Goal: Feedback & Contribution: Contribute content

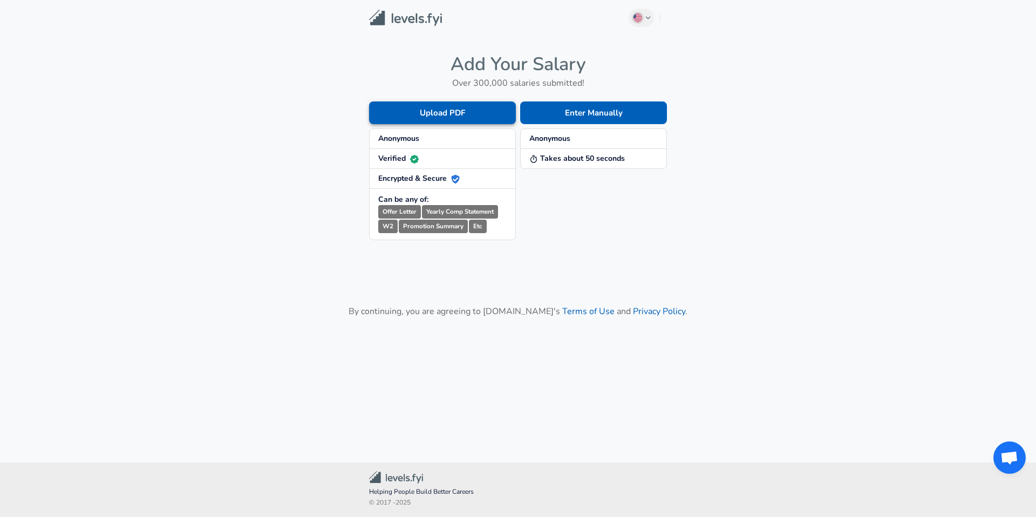
click at [438, 114] on button "Upload PDF" at bounding box center [442, 112] width 147 height 23
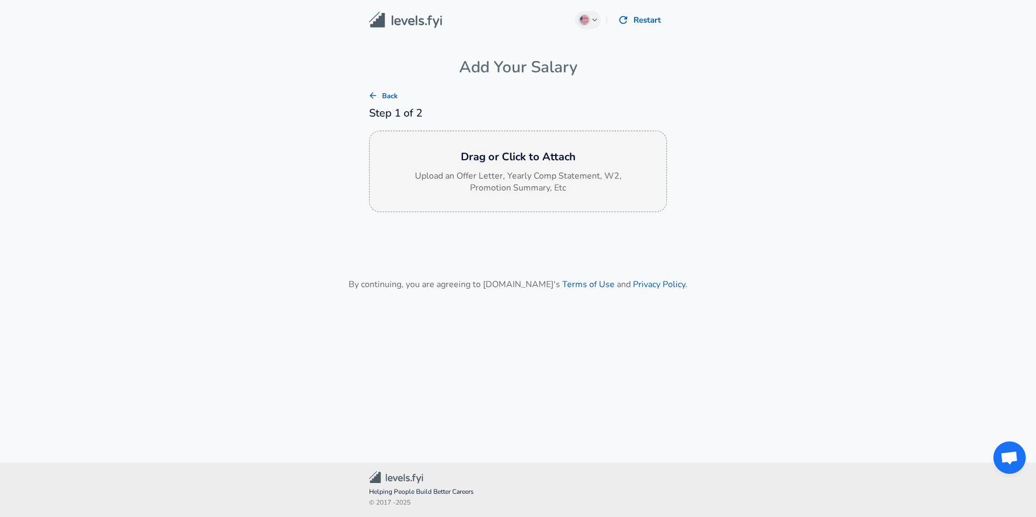
click at [503, 165] on h6 "Drag or Click to Attach" at bounding box center [518, 156] width 280 height 17
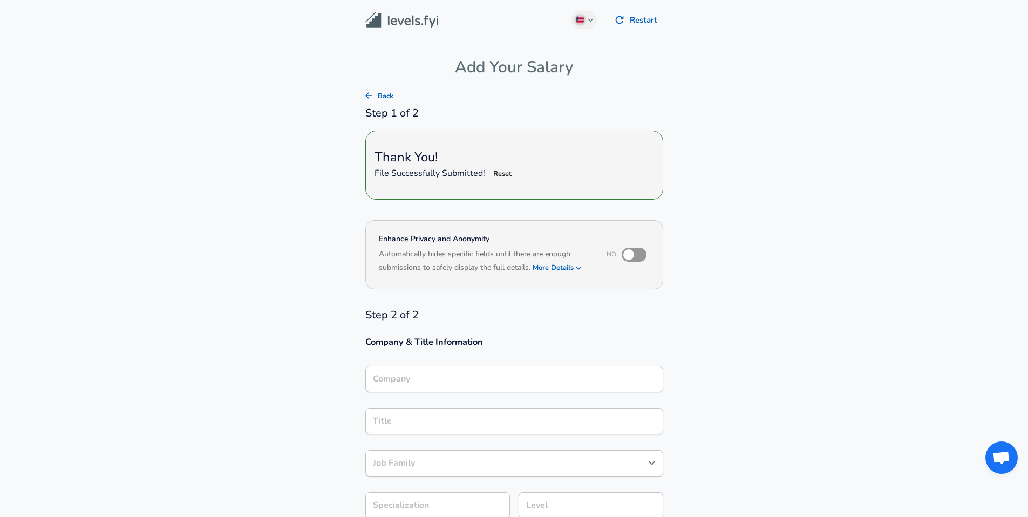
type input "Technical Recruiter"
type input "Matilda"
type input "Recruiter"
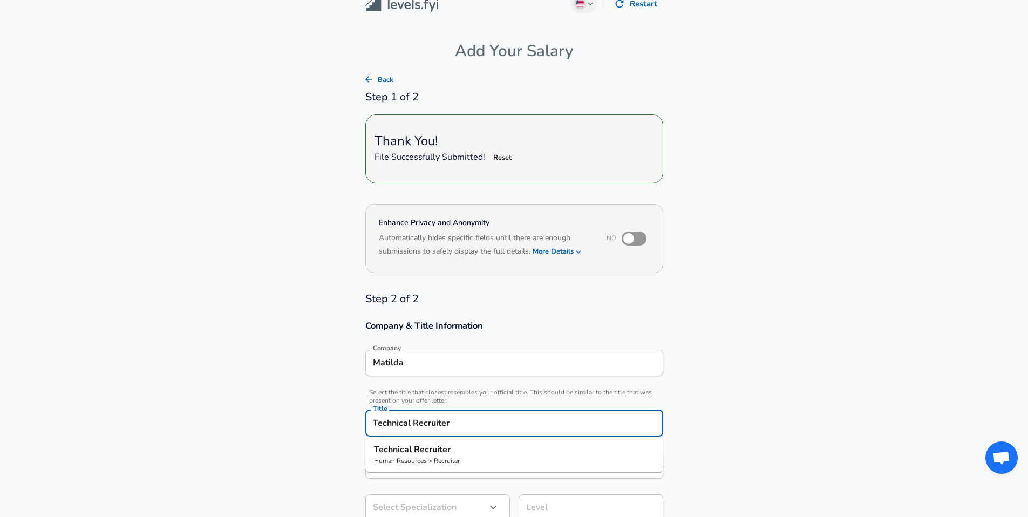
scroll to position [38, 0]
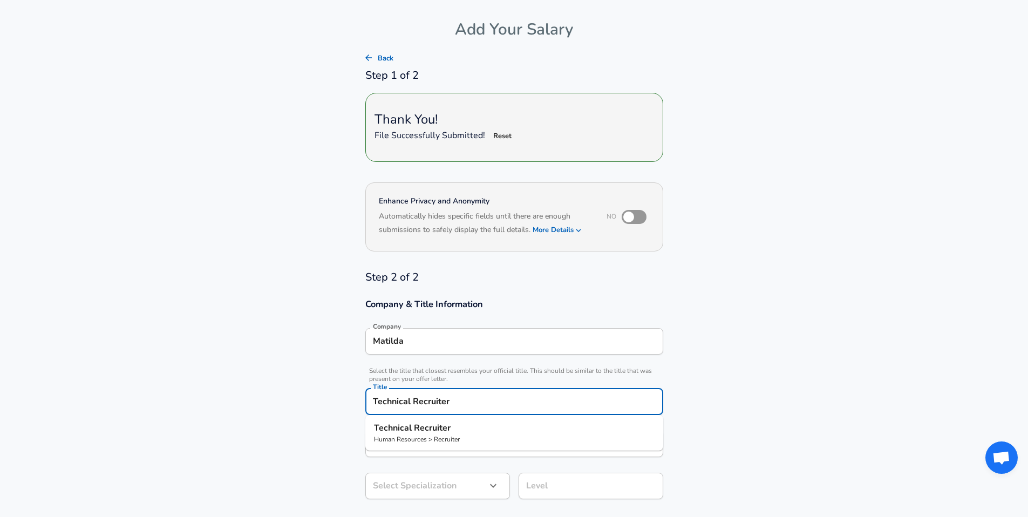
drag, startPoint x: 406, startPoint y: 397, endPoint x: 344, endPoint y: 394, distance: 62.1
click at [344, 394] on section "Company & Title Information Company Matilda Company Select the title that close…" at bounding box center [514, 404] width 1028 height 237
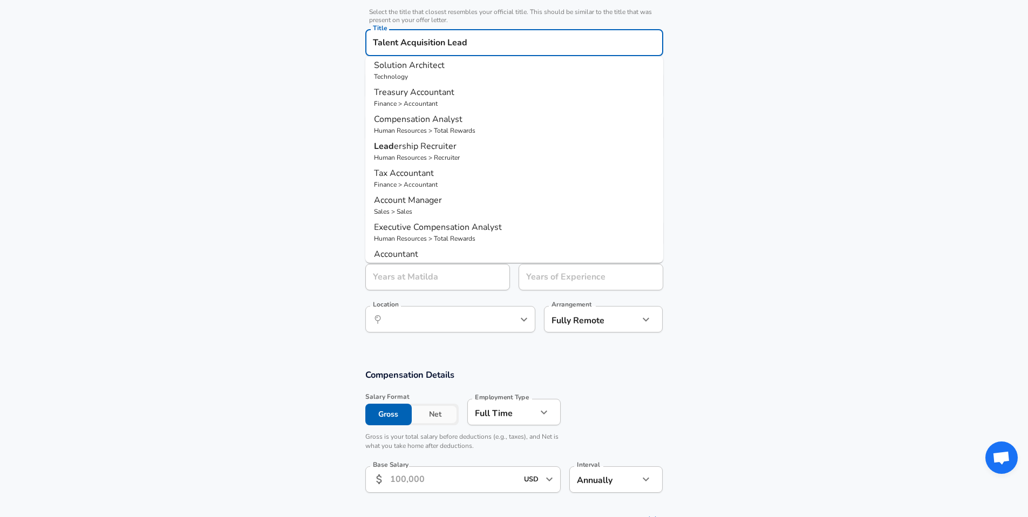
scroll to position [0, 0]
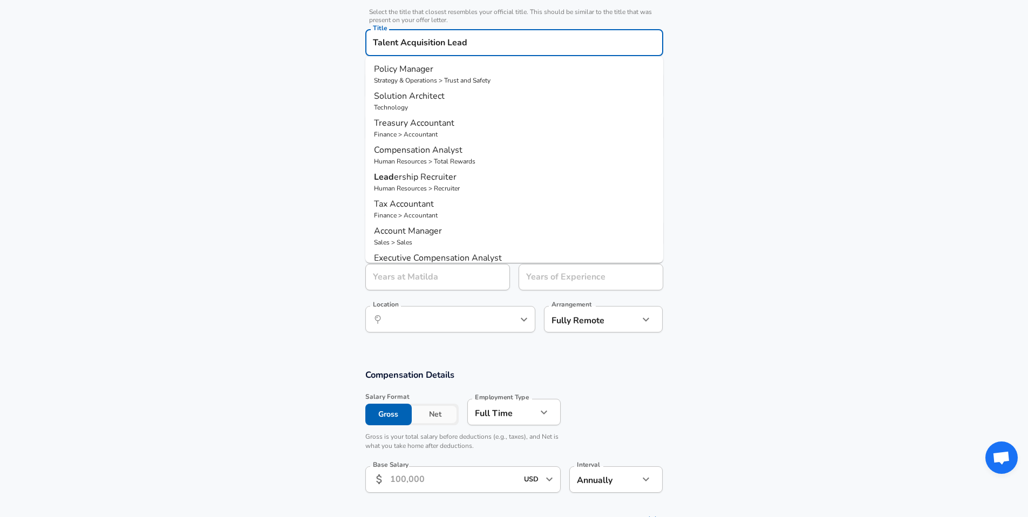
click at [467, 179] on p "Lead ership Recruiter" at bounding box center [514, 177] width 281 height 13
type input "Leadership Recruiter"
type input "Leadership"
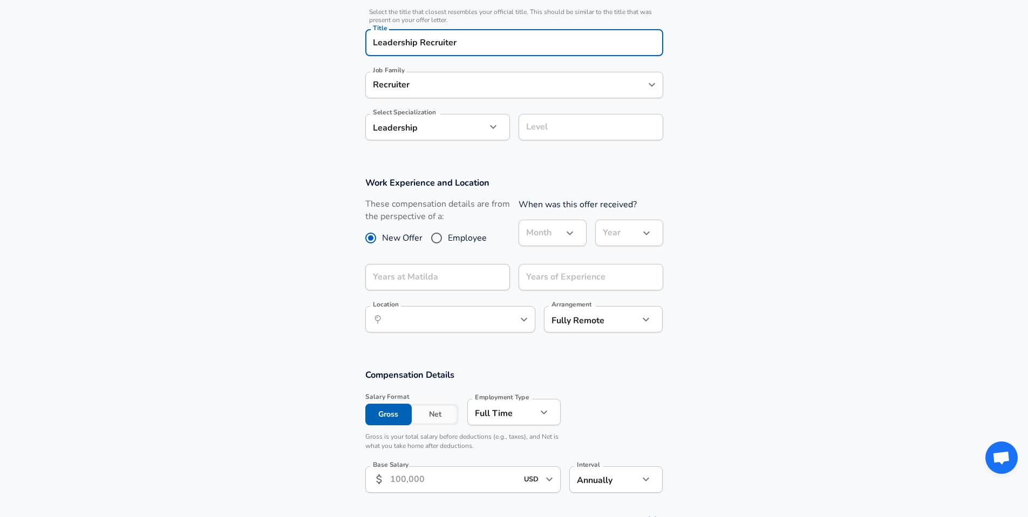
type input "Leadership Recruiter"
click at [542, 123] on input "Level" at bounding box center [590, 127] width 135 height 17
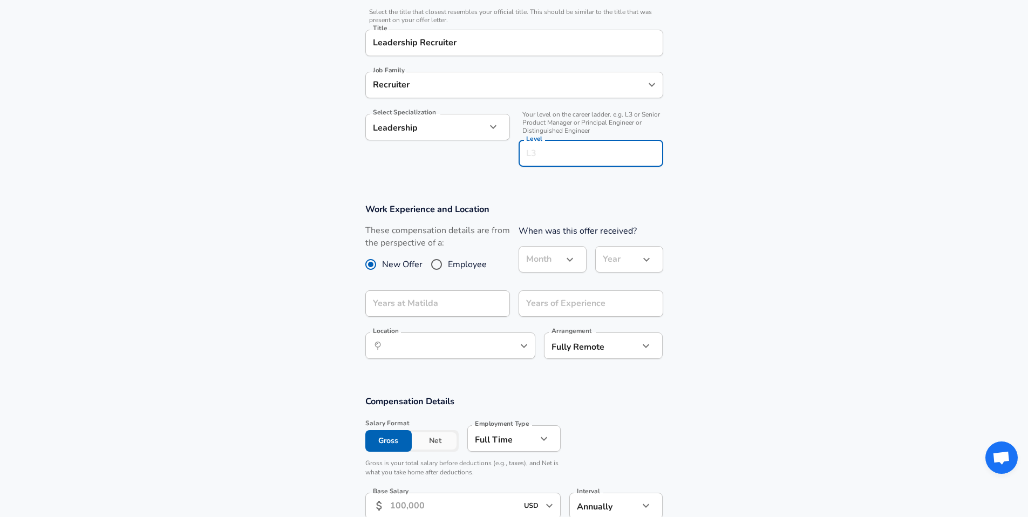
scroll to position [418, 0]
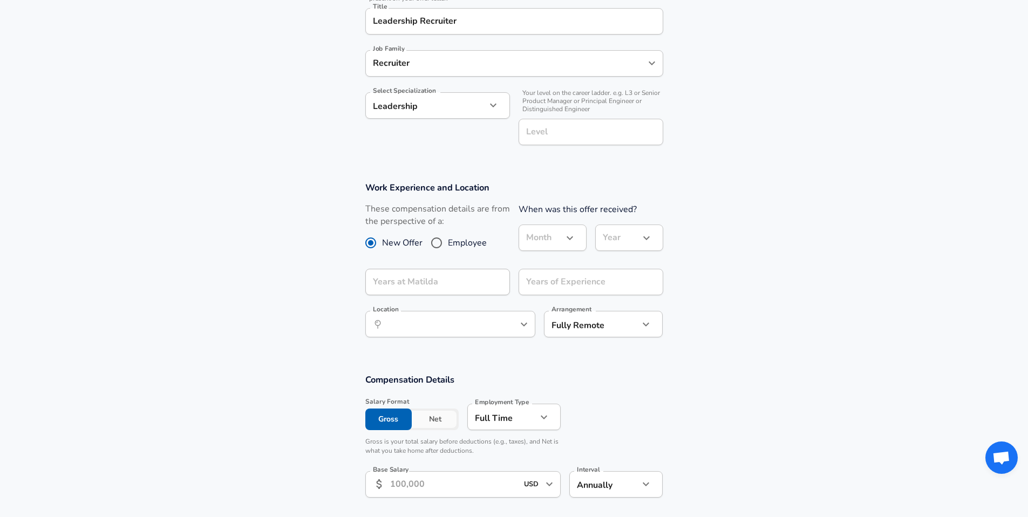
click at [324, 155] on section "Company & Title Information Company Matilda Company Select the title that close…" at bounding box center [514, 38] width 1028 height 264
click at [432, 245] on input "Employee" at bounding box center [436, 242] width 23 height 17
radio input "true"
click at [456, 287] on input "Years at Matilda" at bounding box center [425, 282] width 121 height 26
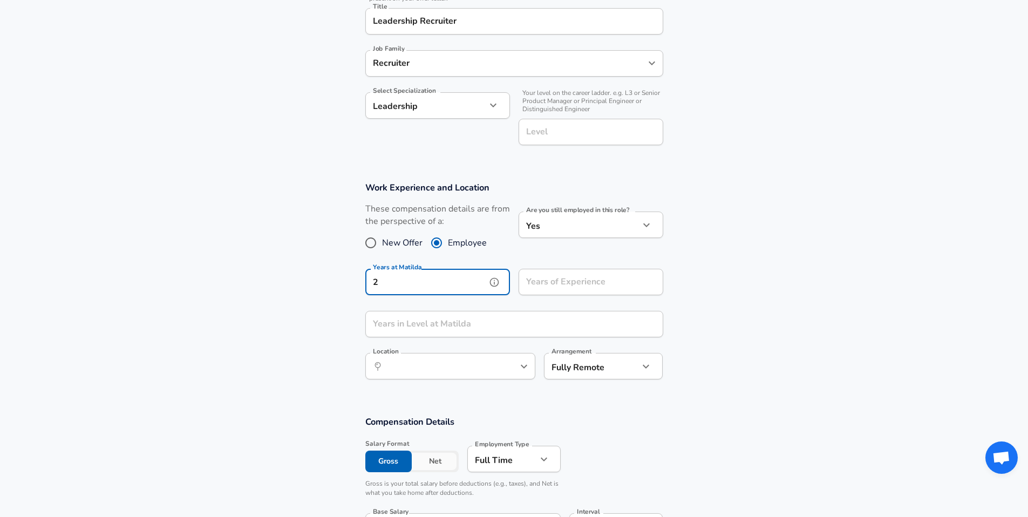
type input "2"
click at [595, 282] on div "Years of Experience Years of Experience" at bounding box center [591, 283] width 145 height 29
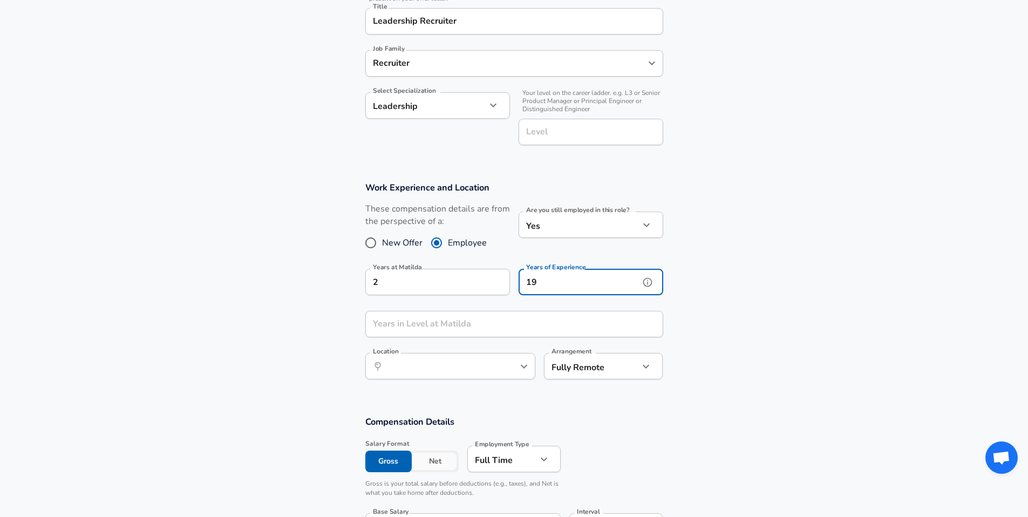
type input "19"
click at [445, 328] on input "Years in Level at Matilda" at bounding box center [502, 324] width 274 height 26
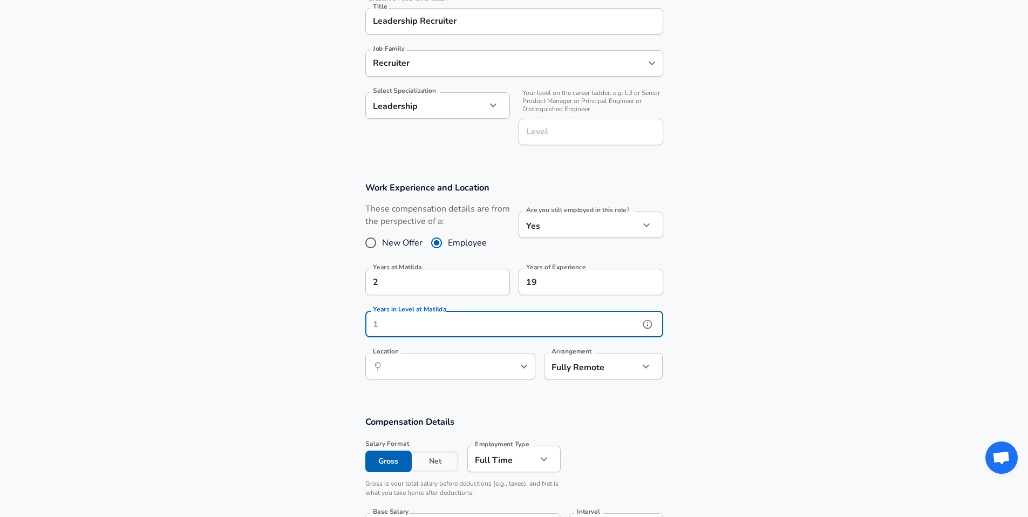
click at [644, 323] on icon "help" at bounding box center [647, 324] width 11 height 11
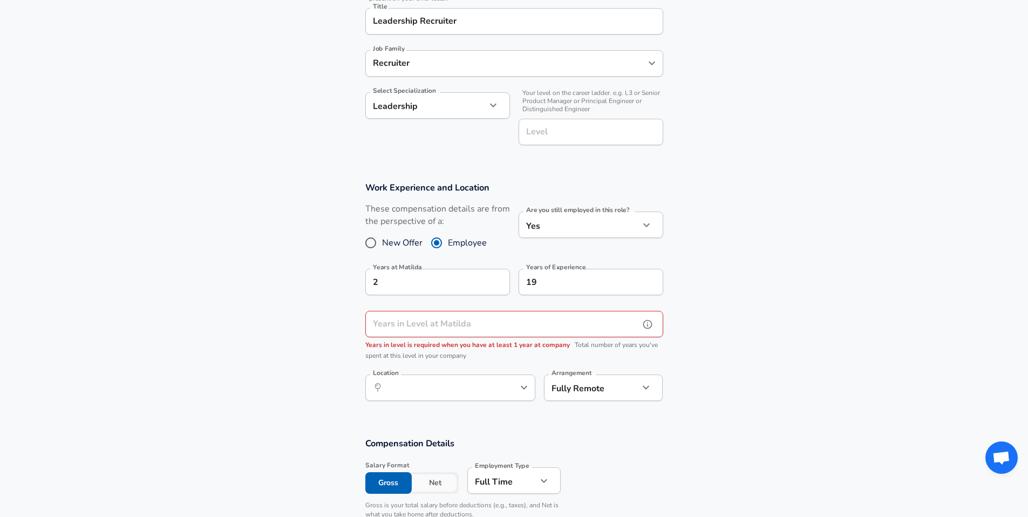
click at [435, 332] on input "Years in Level at Matilda" at bounding box center [502, 324] width 274 height 26
click at [264, 194] on section "Work Experience and Location These compensation details are from the perspectiv…" at bounding box center [514, 297] width 1028 height 256
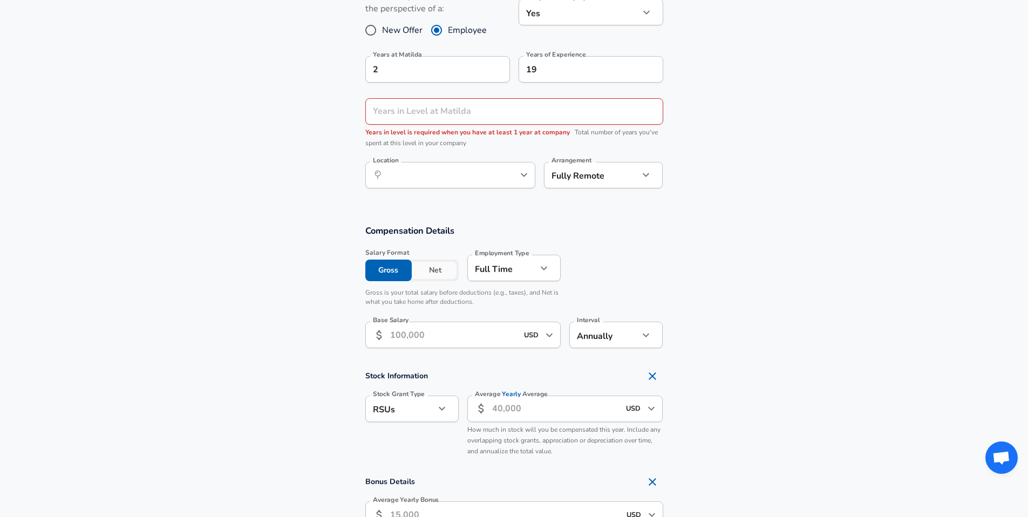
click at [432, 333] on input "Base Salary" at bounding box center [454, 335] width 128 height 26
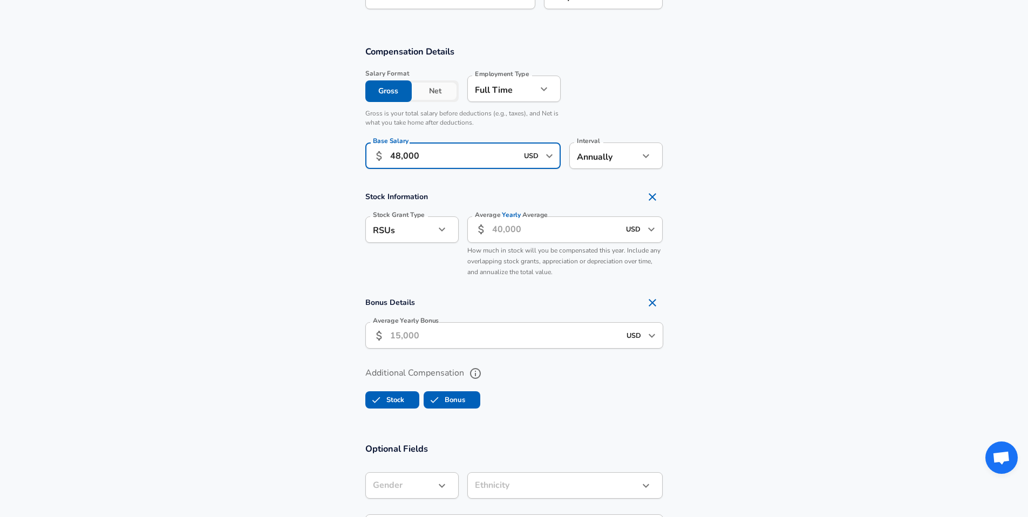
scroll to position [824, 0]
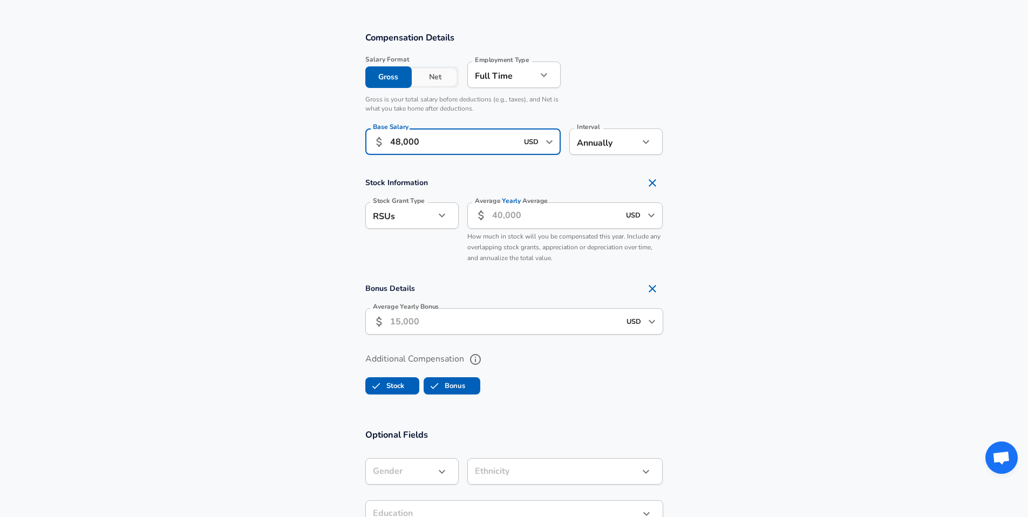
type input "48,000"
click at [429, 330] on input "Average Yearly Bonus" at bounding box center [505, 321] width 230 height 26
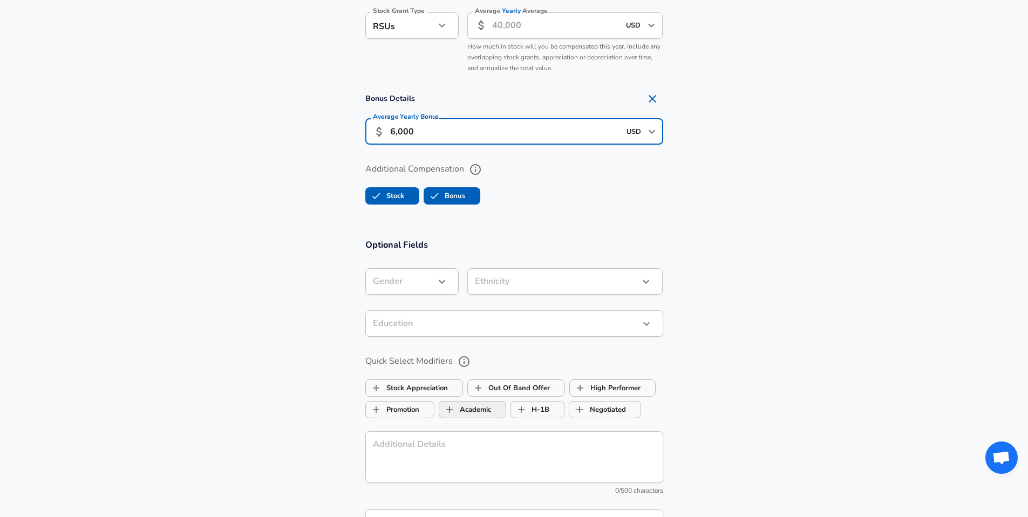
scroll to position [1022, 0]
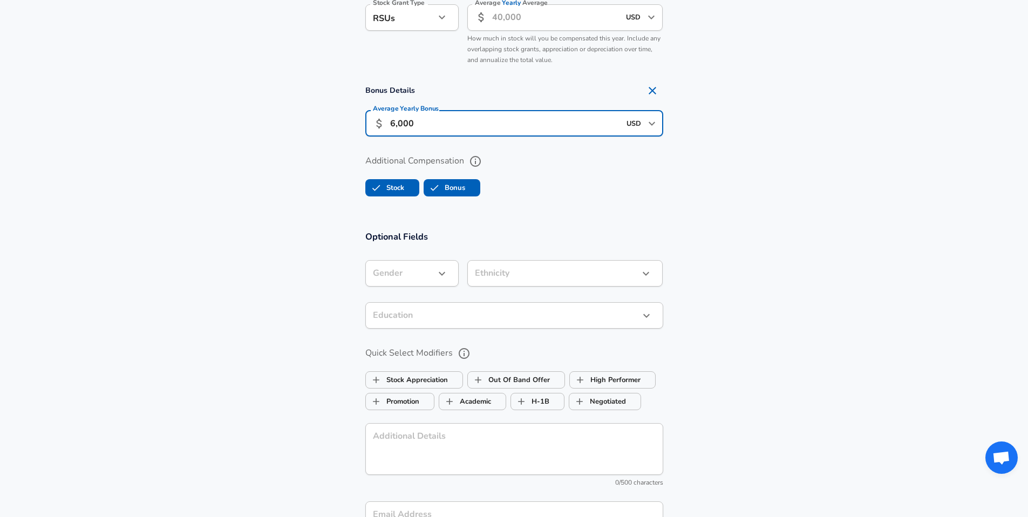
type input "6,000"
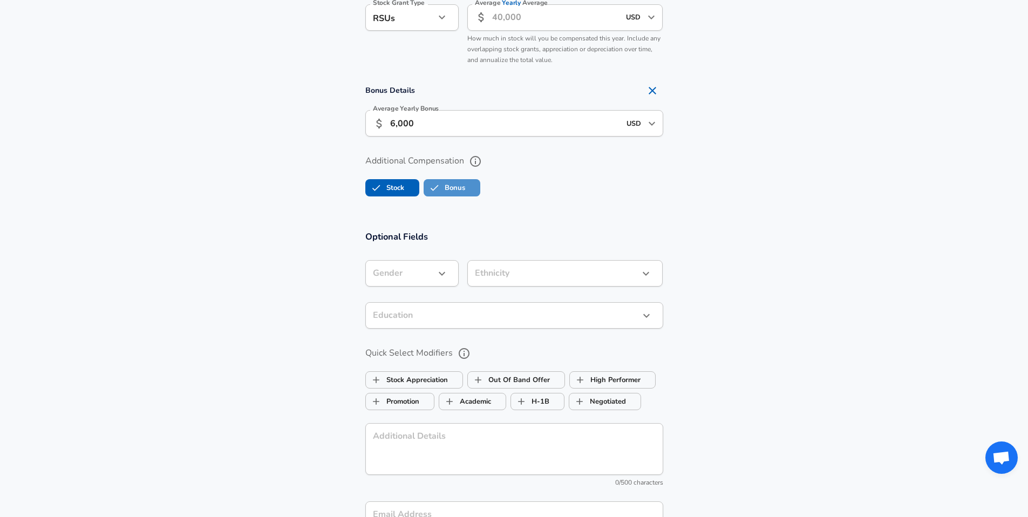
click at [453, 187] on label "Bonus" at bounding box center [444, 188] width 41 height 21
checkbox input "false"
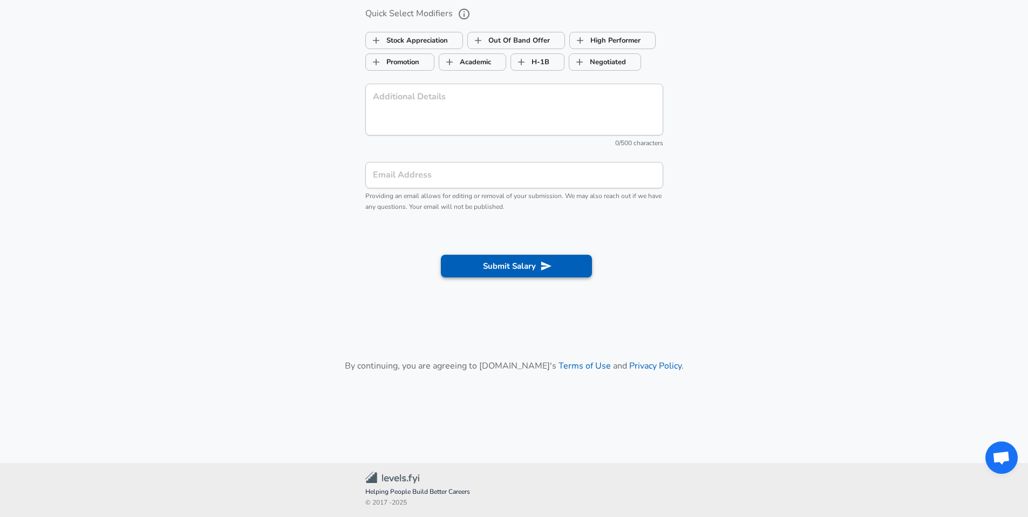
click at [504, 262] on button "Submit Salary" at bounding box center [516, 266] width 151 height 23
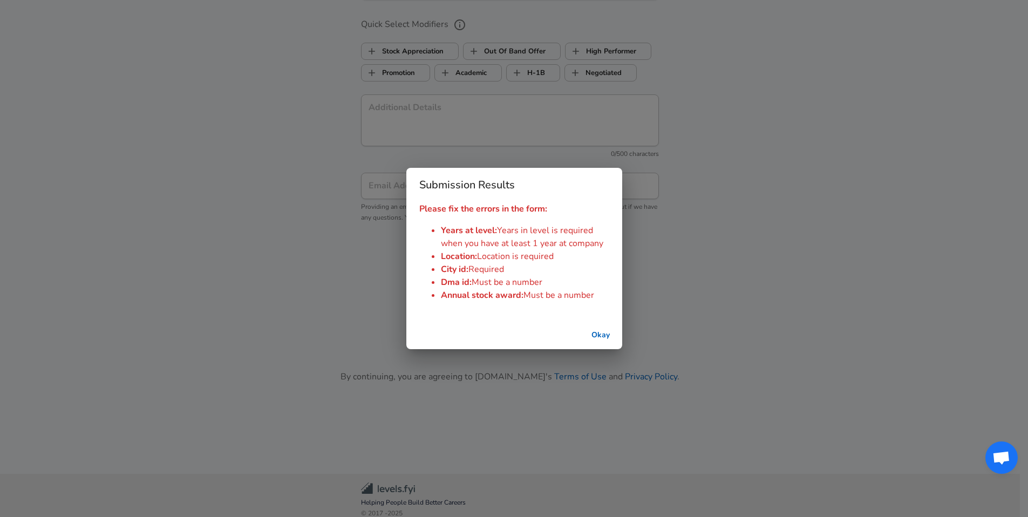
scroll to position [1299, 0]
click at [377, 232] on div "Submission Results Please fix the errors in the form: Years at level : Years in…" at bounding box center [518, 258] width 1036 height 517
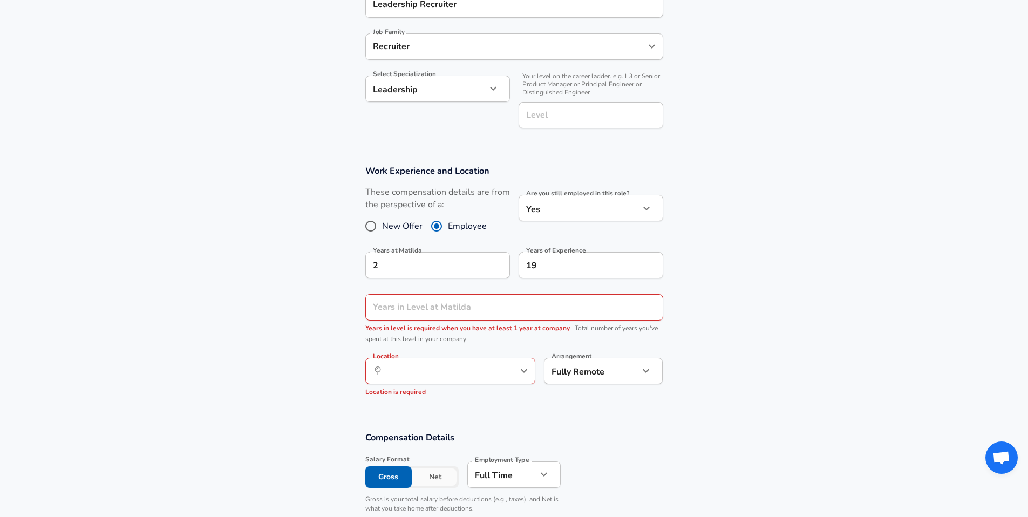
scroll to position [399, 0]
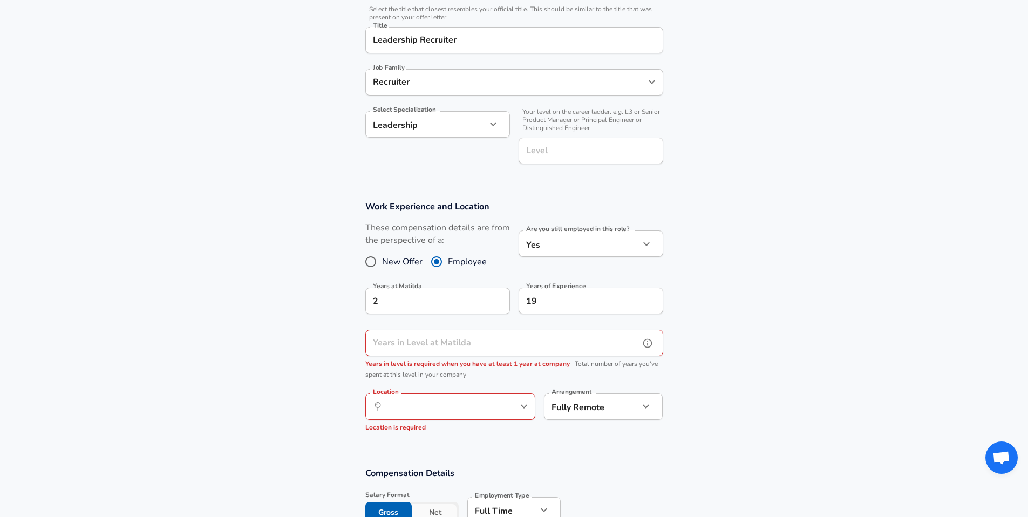
click at [468, 339] on input "Years in Level at Matilda" at bounding box center [502, 343] width 274 height 26
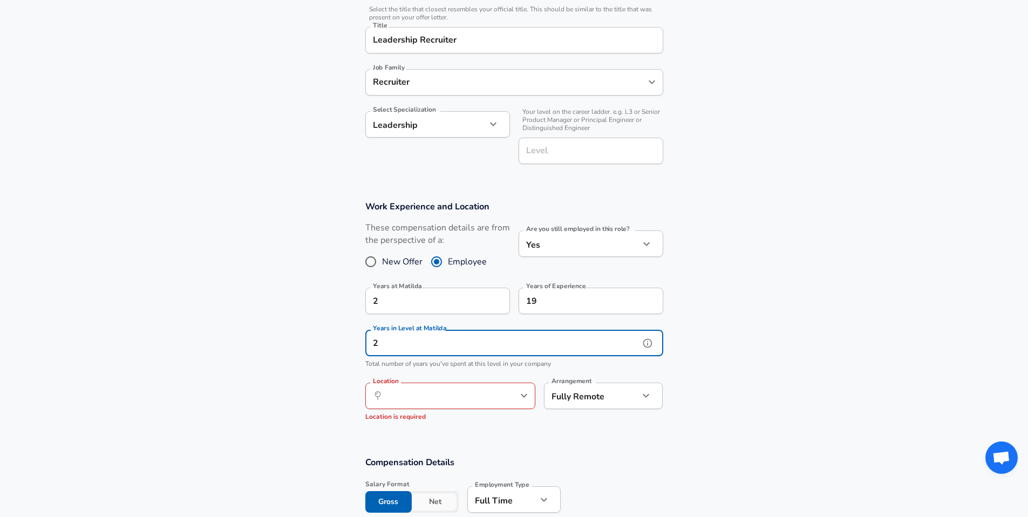
type input "2"
click at [466, 396] on input "Location" at bounding box center [438, 395] width 111 height 17
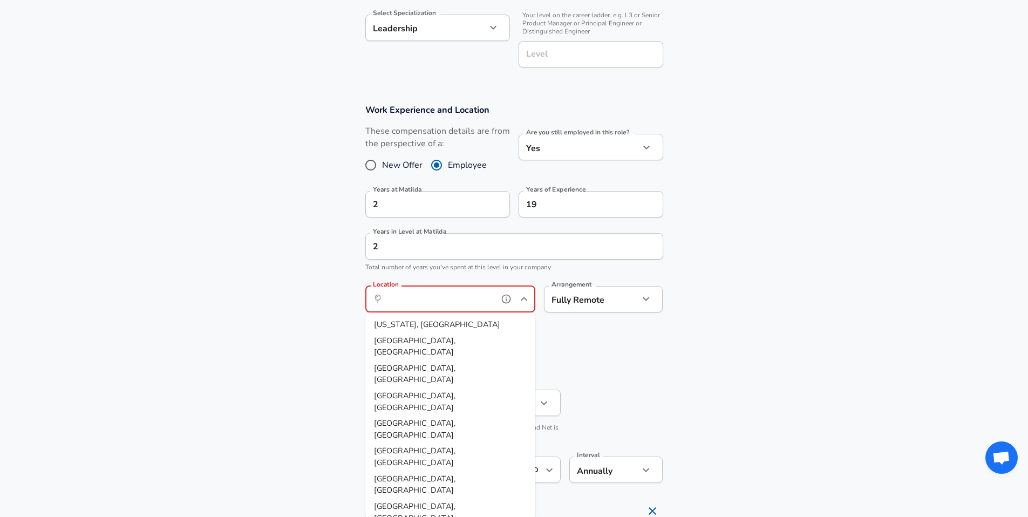
scroll to position [496, 0]
click at [434, 326] on li "[US_STATE], [GEOGRAPHIC_DATA]" at bounding box center [450, 324] width 170 height 16
type input "[US_STATE], [GEOGRAPHIC_DATA]"
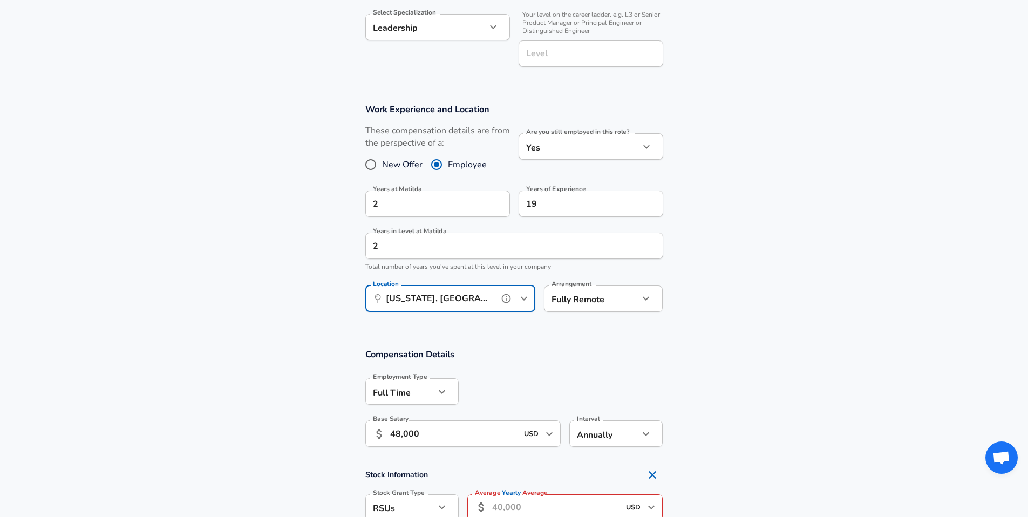
click at [526, 297] on icon "Open" at bounding box center [524, 299] width 6 height 4
drag, startPoint x: 419, startPoint y: 322, endPoint x: 410, endPoint y: 305, distance: 18.6
click at [480, 322] on strong "NY" at bounding box center [485, 323] width 11 height 11
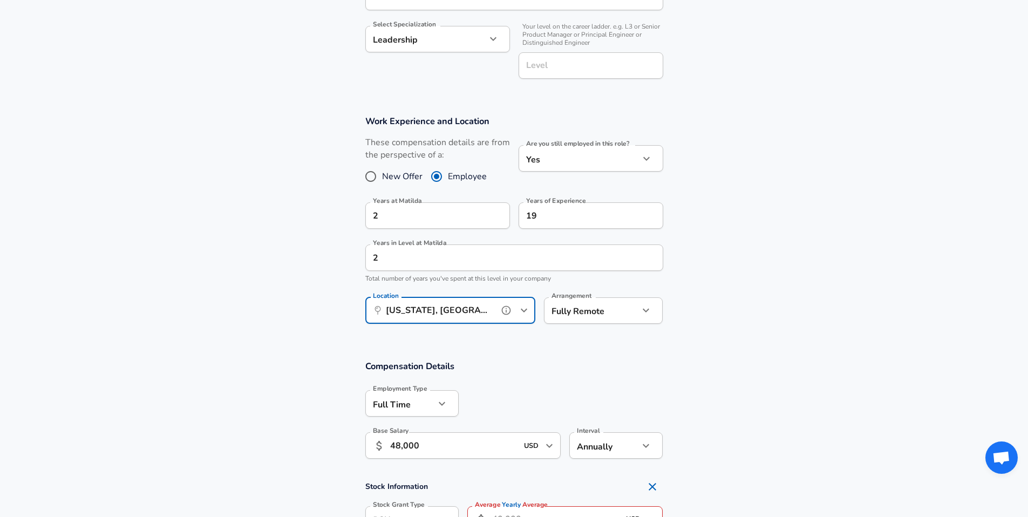
scroll to position [138, 0]
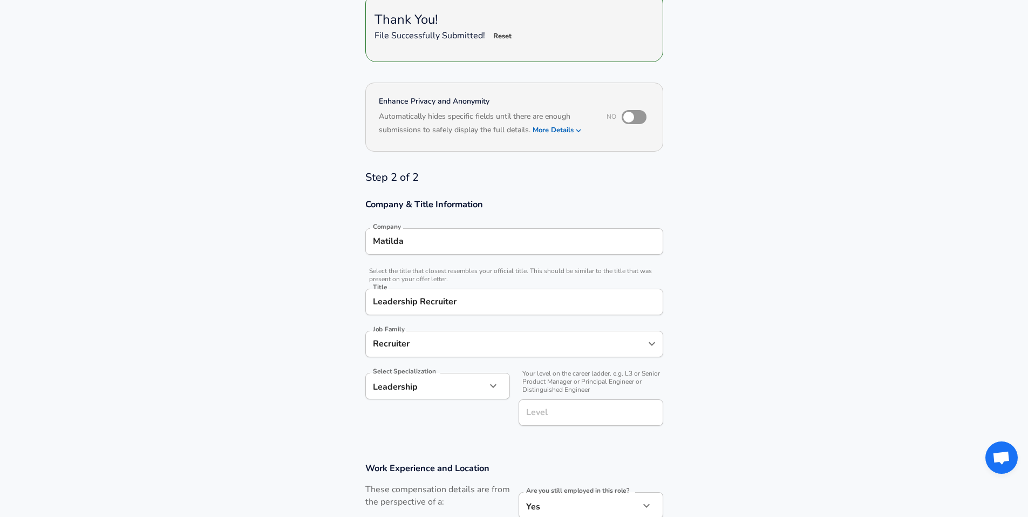
click at [581, 407] on input "Level" at bounding box center [590, 412] width 135 height 17
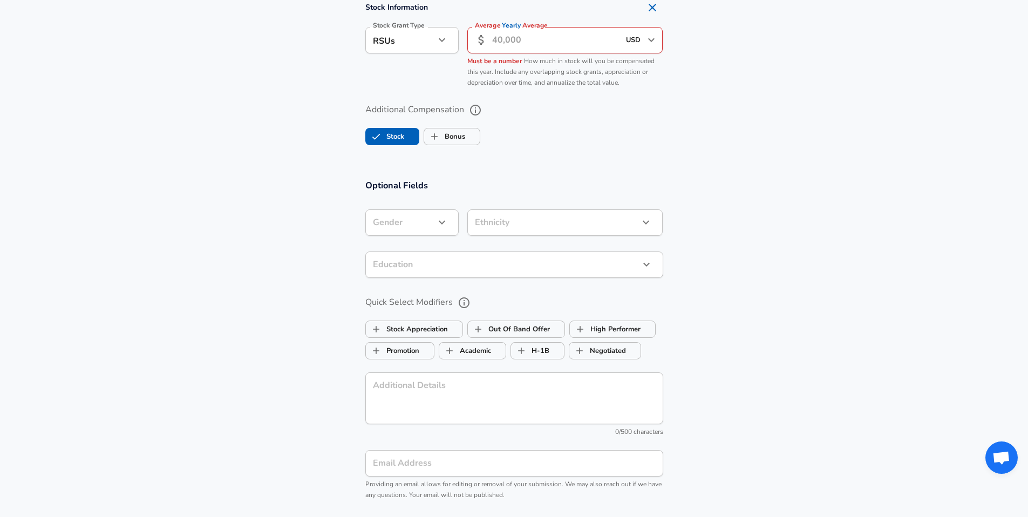
scroll to position [1252, 0]
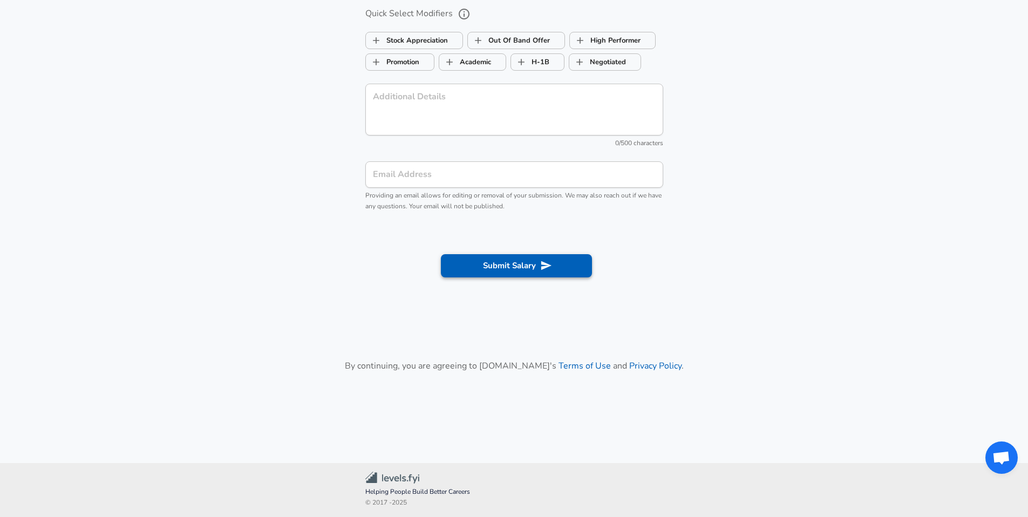
type input "Senior"
click at [497, 262] on button "Submit Salary" at bounding box center [516, 265] width 151 height 23
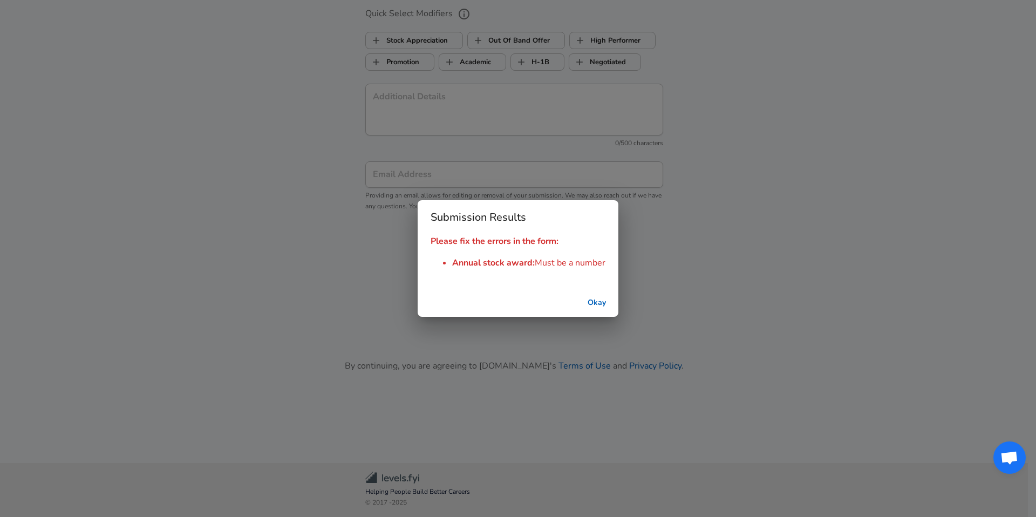
click at [598, 302] on button "Okay" at bounding box center [597, 303] width 35 height 20
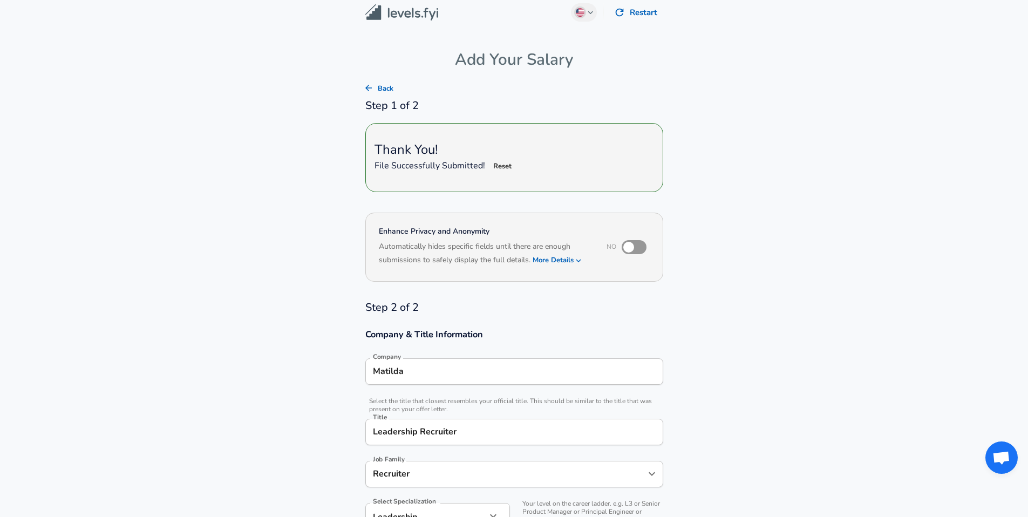
scroll to position [521, 0]
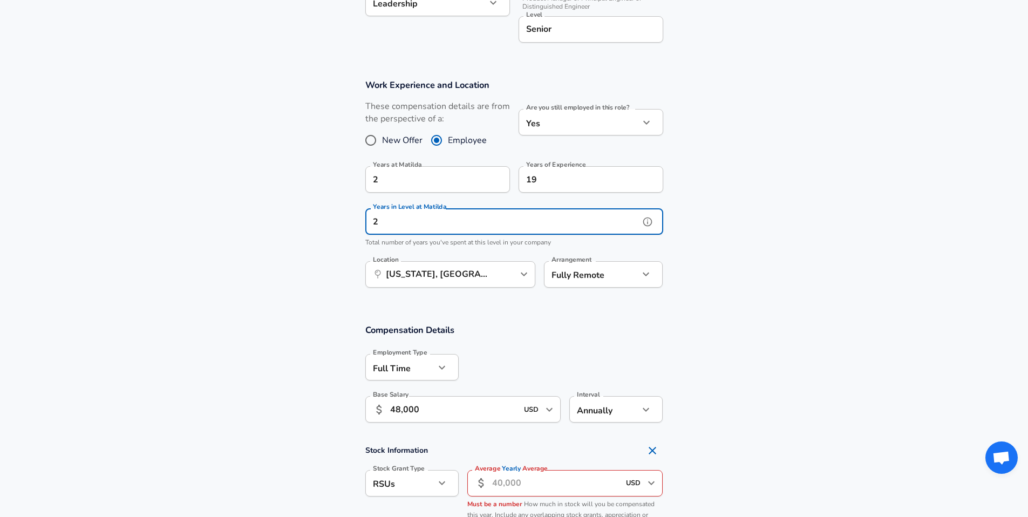
click at [406, 226] on input "2" at bounding box center [502, 221] width 274 height 26
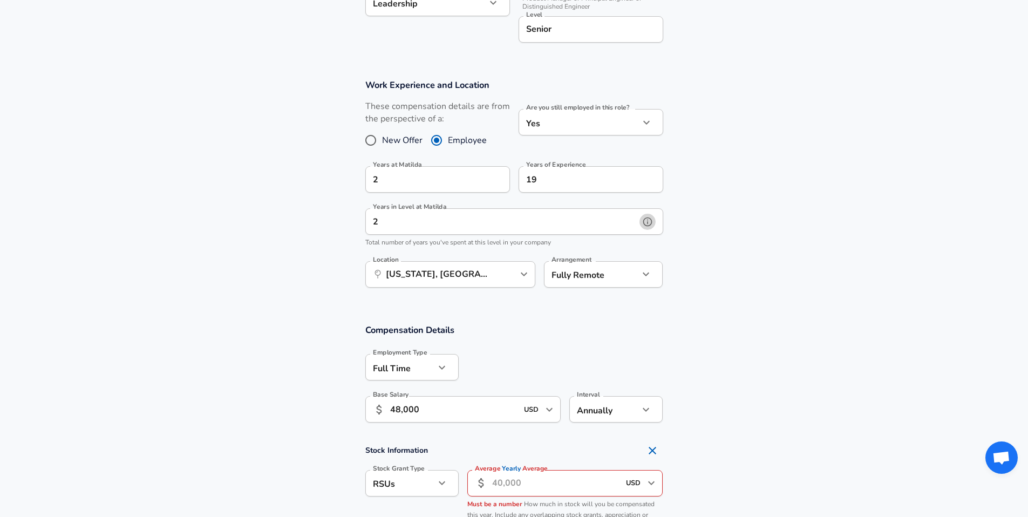
click at [649, 220] on icon "help" at bounding box center [647, 221] width 11 height 11
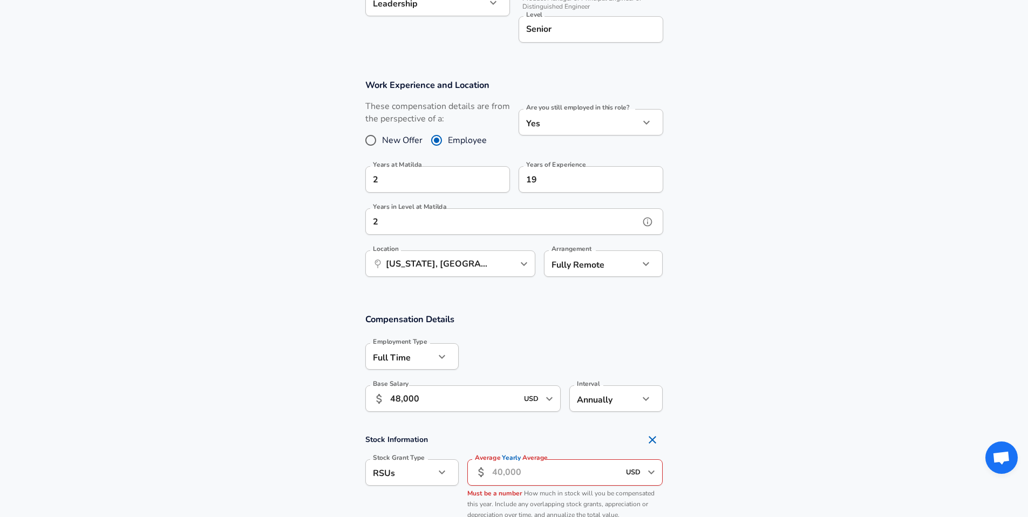
click at [649, 220] on icon "help" at bounding box center [647, 221] width 11 height 11
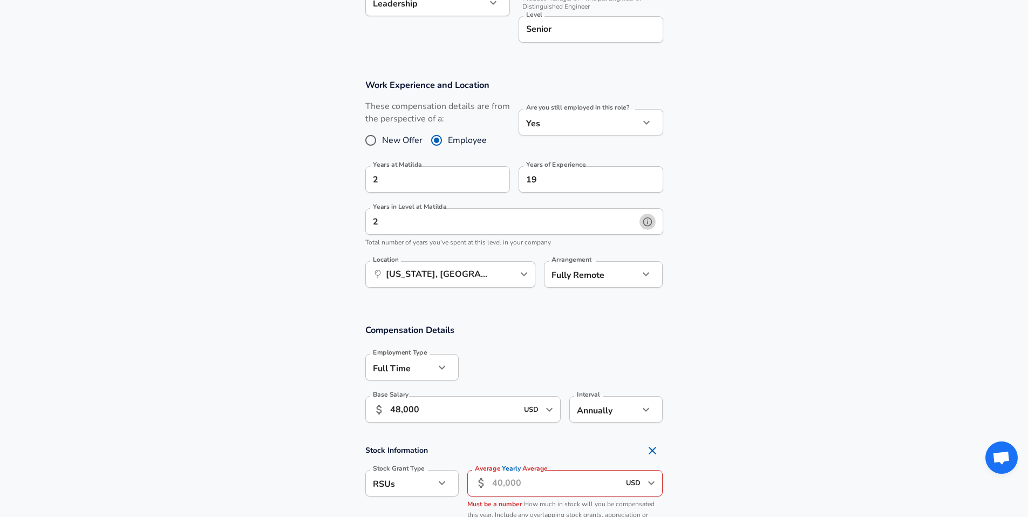
click at [649, 220] on icon "help" at bounding box center [647, 221] width 11 height 11
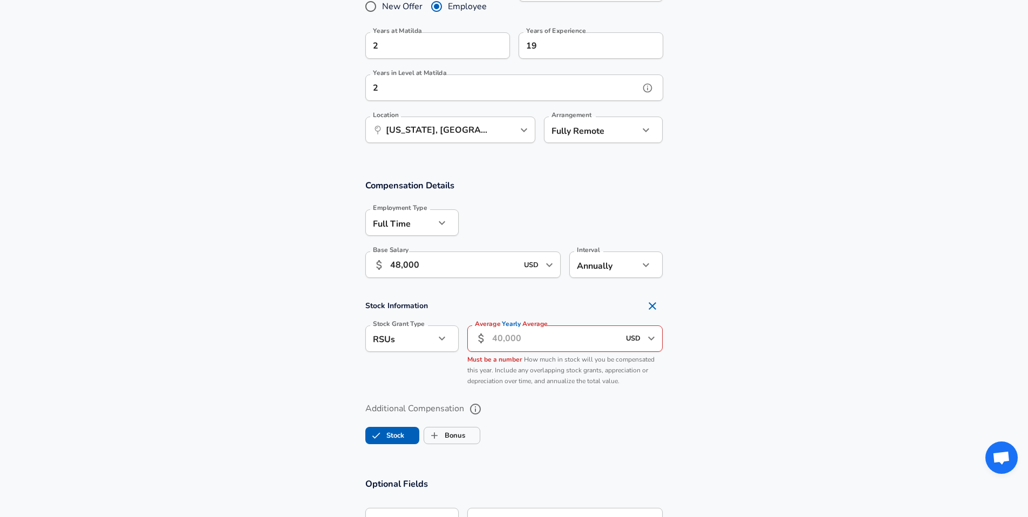
scroll to position [882, 0]
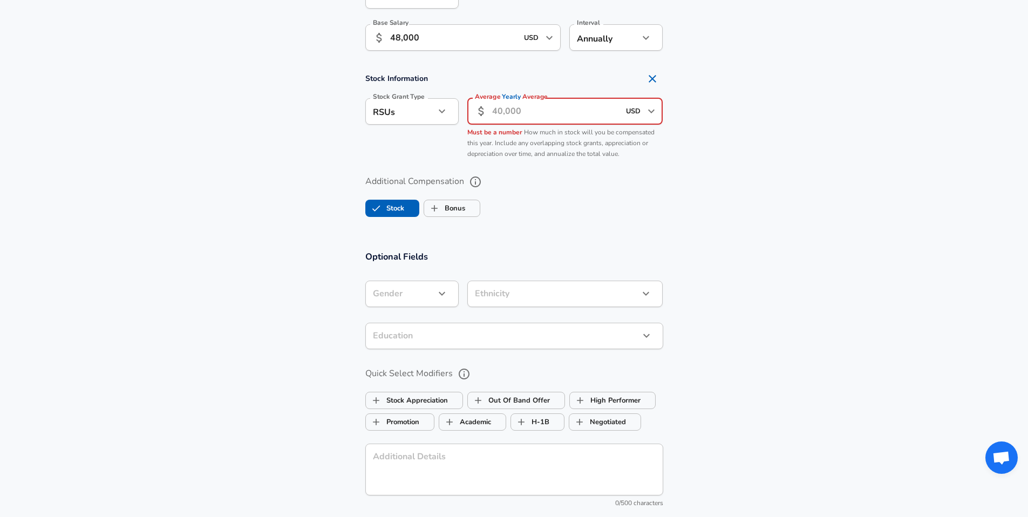
click at [528, 116] on input "Average Yearly Average" at bounding box center [556, 111] width 128 height 26
click at [438, 110] on icon "button" at bounding box center [441, 111] width 13 height 13
click at [420, 167] on li "None" at bounding box center [411, 169] width 93 height 16
type input "none"
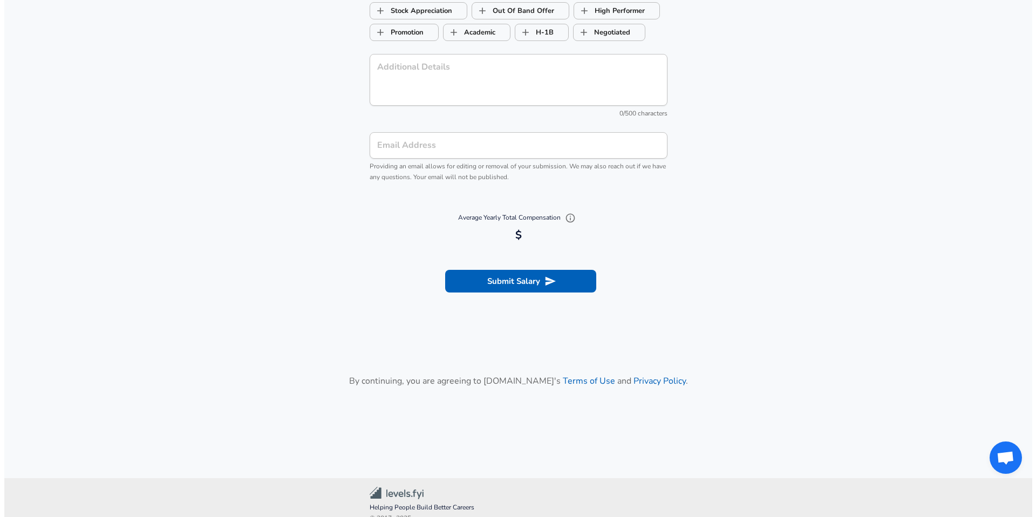
scroll to position [1254, 0]
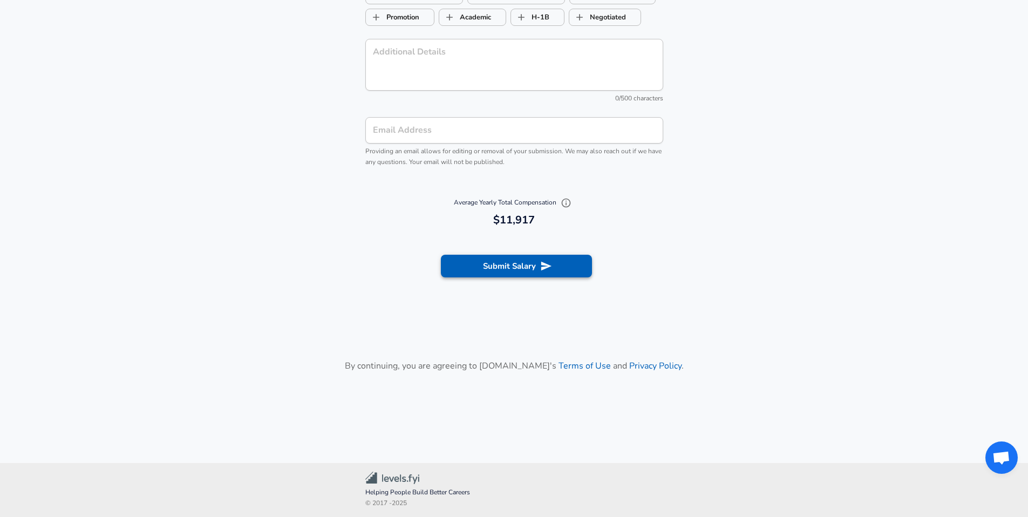
click at [521, 273] on button "Submit Salary" at bounding box center [516, 266] width 151 height 23
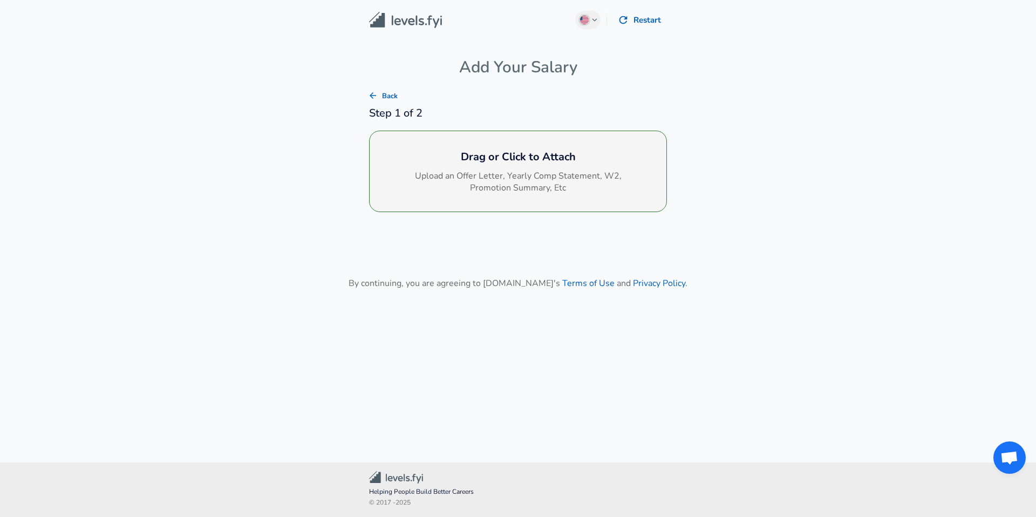
scroll to position [0, 0]
